Goal: Task Accomplishment & Management: Manage account settings

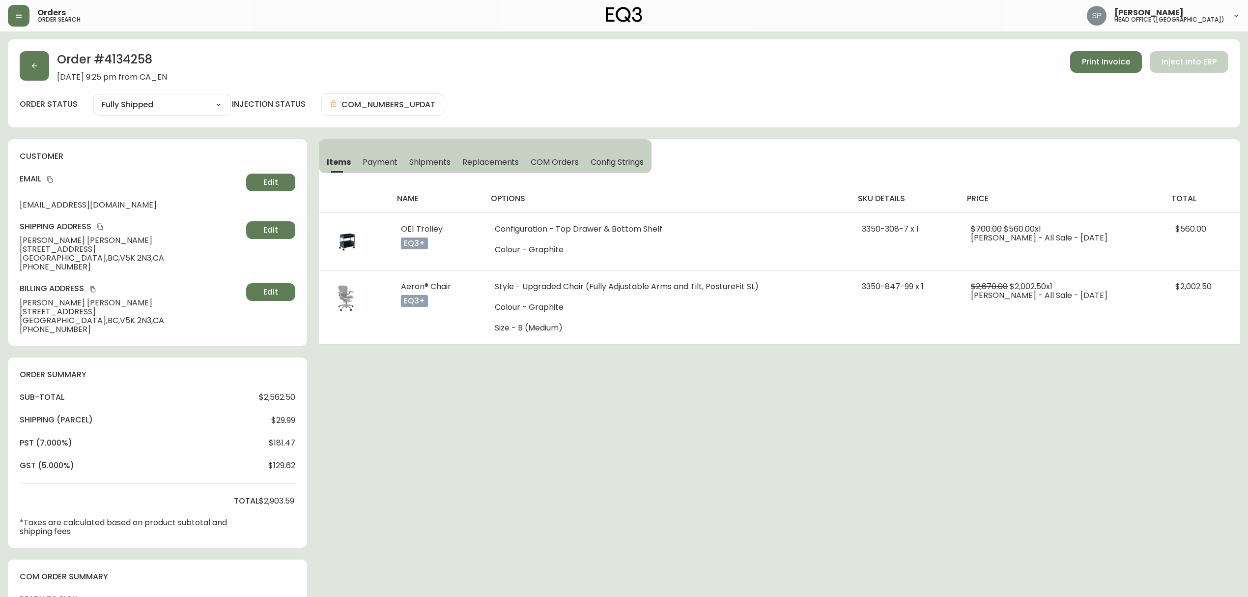
select select "FULLY_SHIPPED"
click at [43, 75] on button "button" at bounding box center [34, 65] width 29 height 29
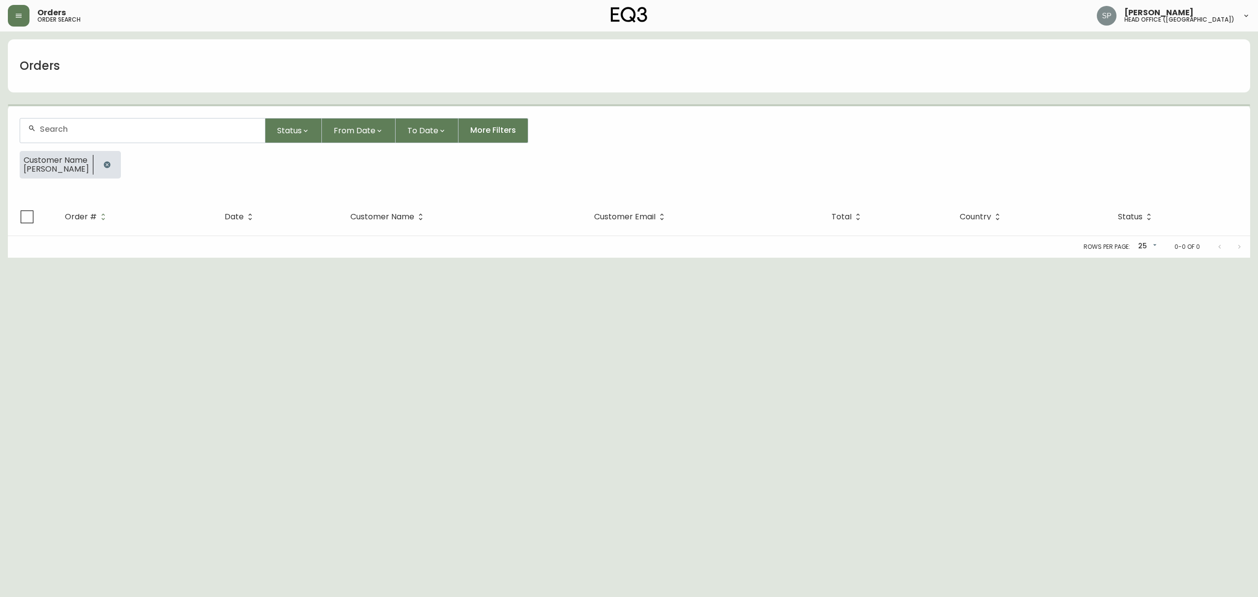
click at [74, 122] on div at bounding box center [142, 130] width 245 height 24
paste input "4134716"
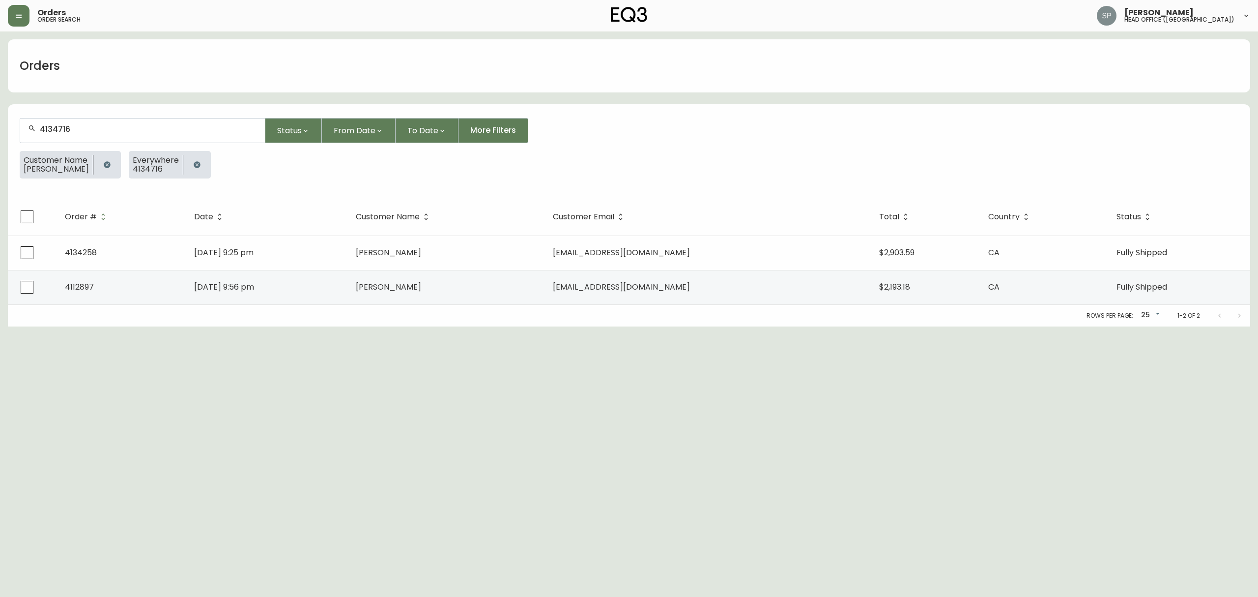
type input "4134716"
click at [103, 173] on button "button" at bounding box center [107, 165] width 20 height 20
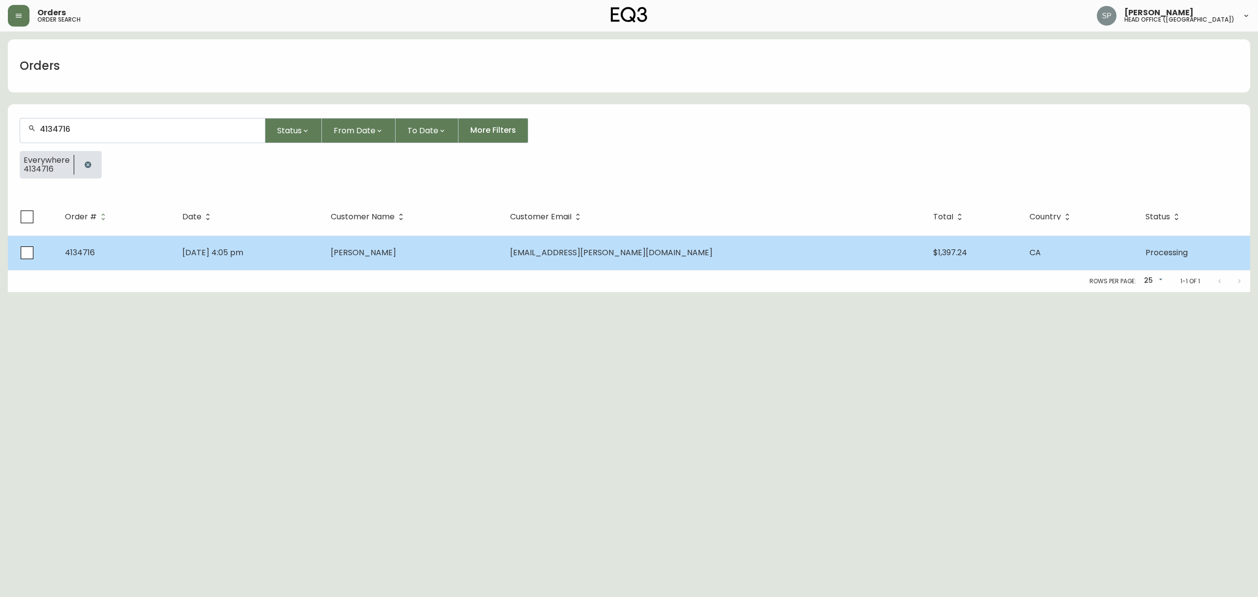
click at [323, 260] on td "[DATE] 4:05 pm" at bounding box center [248, 252] width 149 height 34
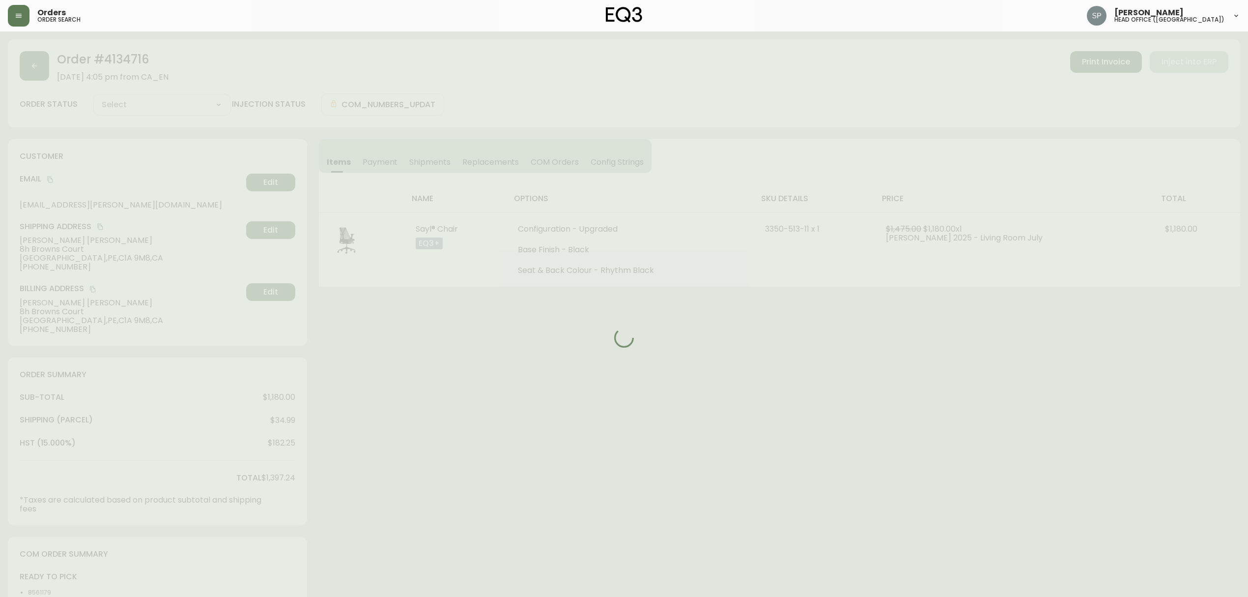
type input "Processing"
select select "PROCESSING"
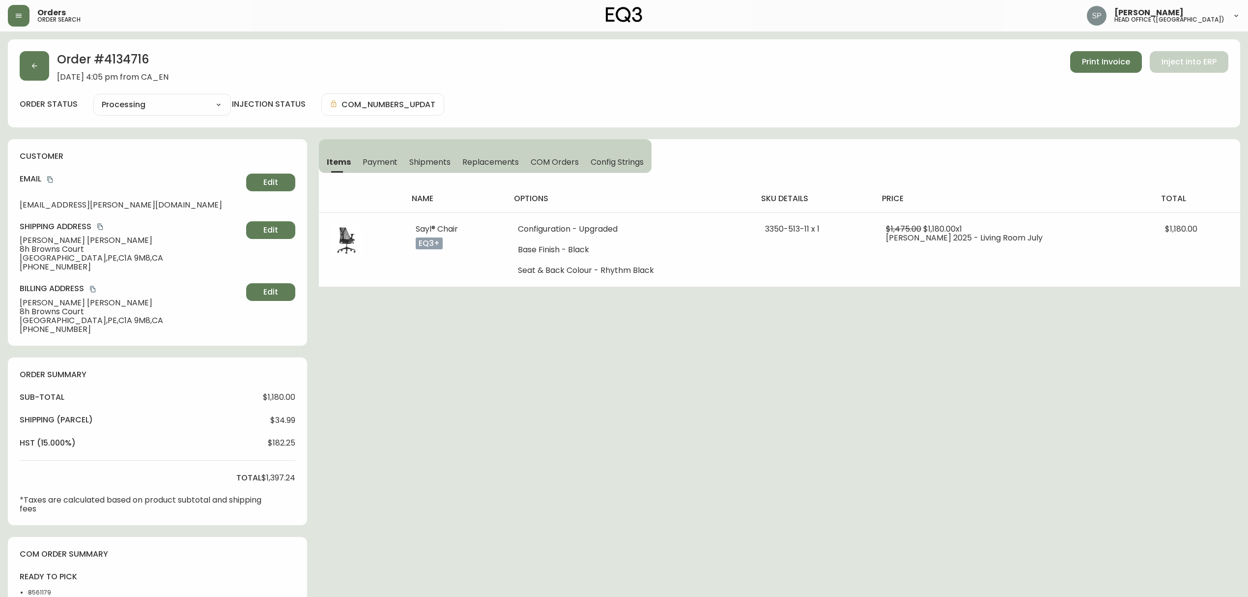
scroll to position [230, 0]
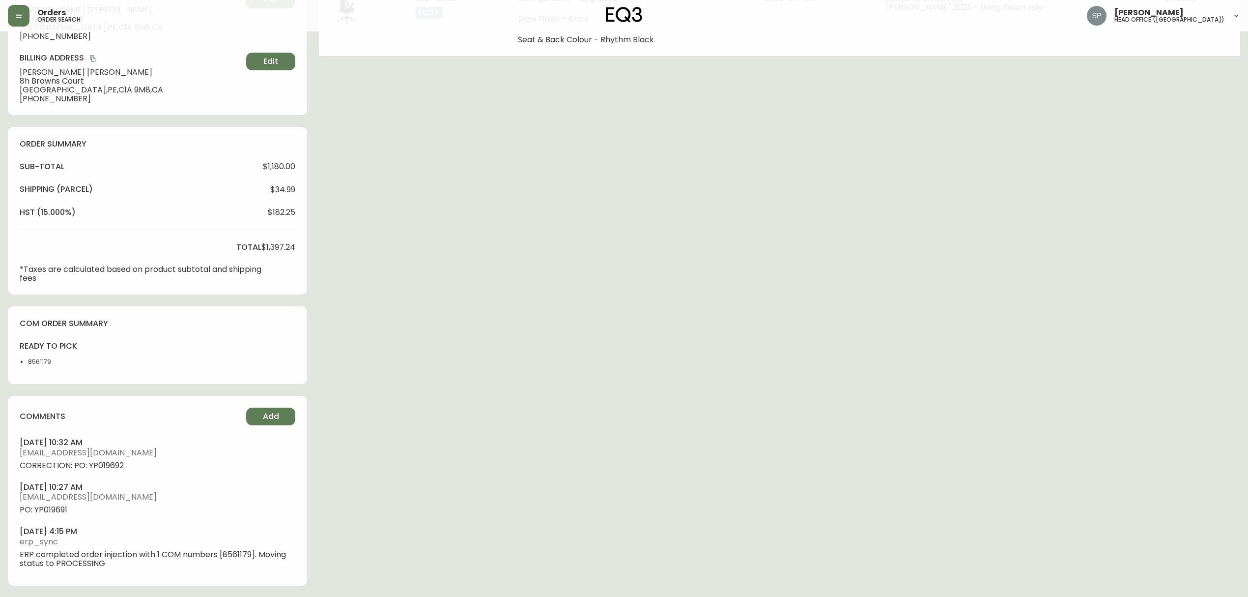
click at [105, 466] on span "CORRECTION: PO: YP019692" at bounding box center [158, 465] width 276 height 9
copy span "YP019692"
